Goal: Ask a question

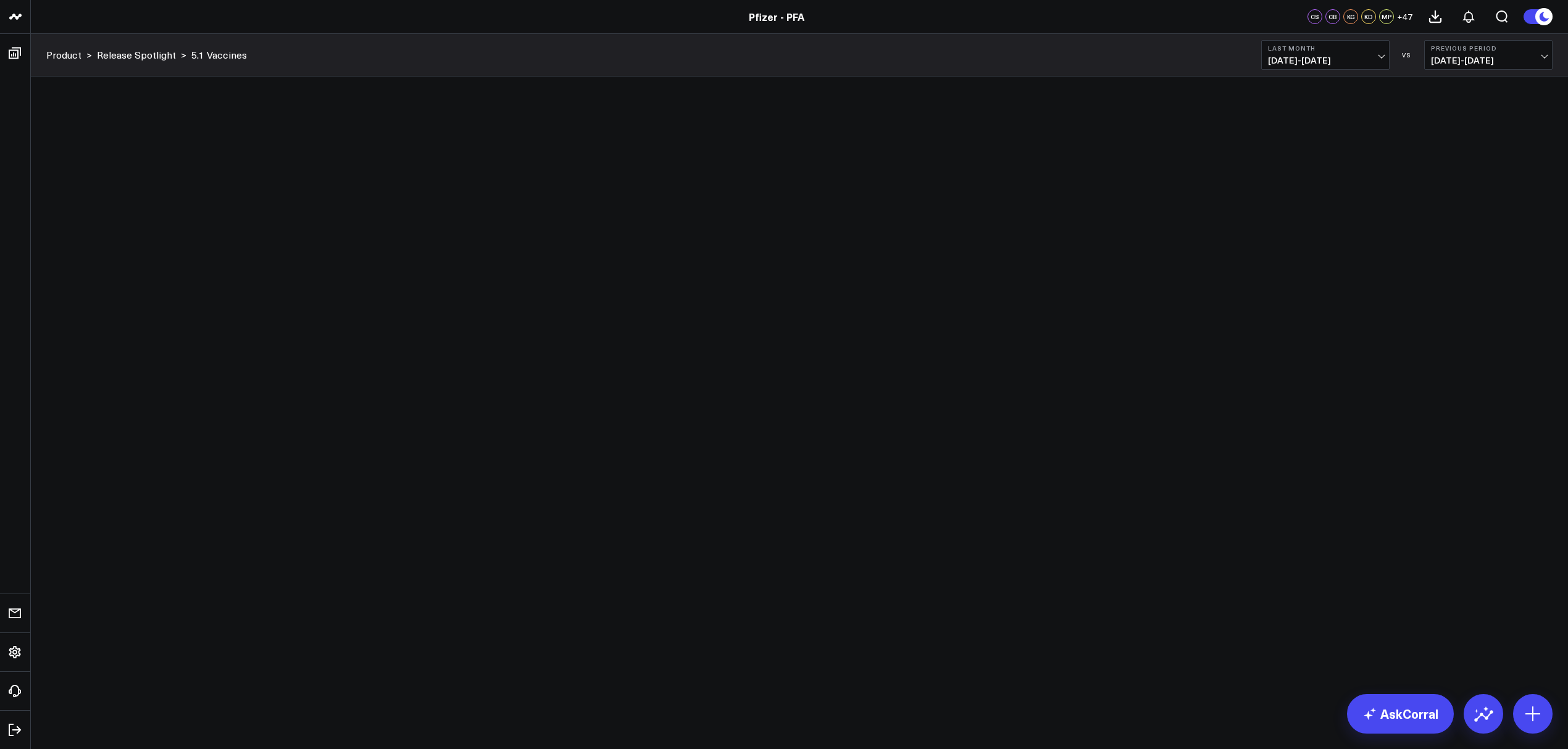
type textarea "2"
